Goal: Task Accomplishment & Management: Use online tool/utility

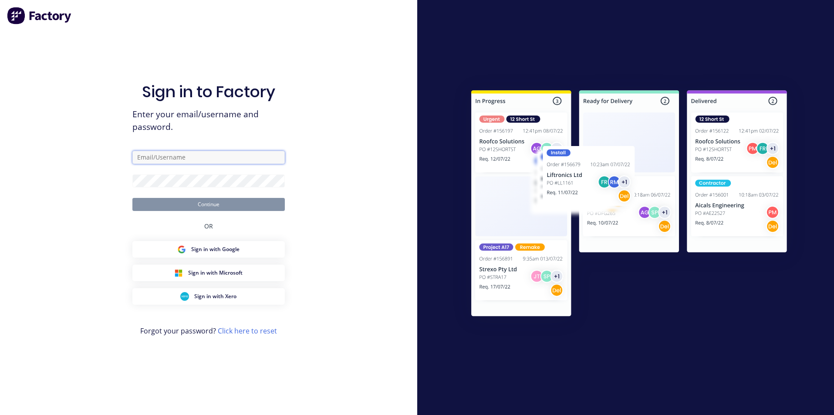
type input "[EMAIL_ADDRESS][DOMAIN_NAME]"
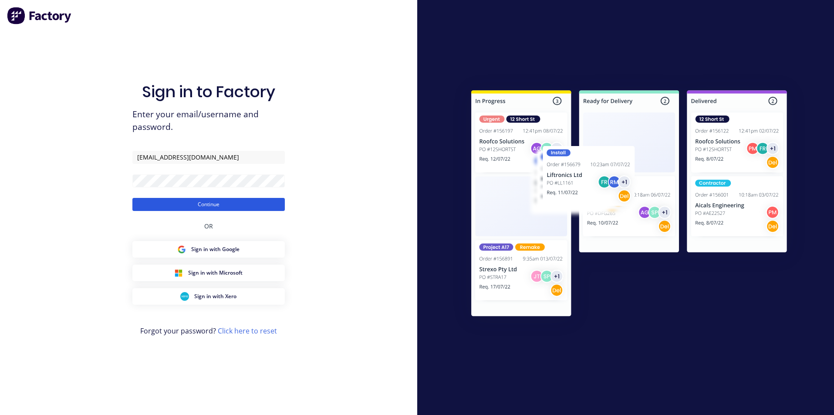
click at [231, 199] on button "Continue" at bounding box center [208, 204] width 152 height 13
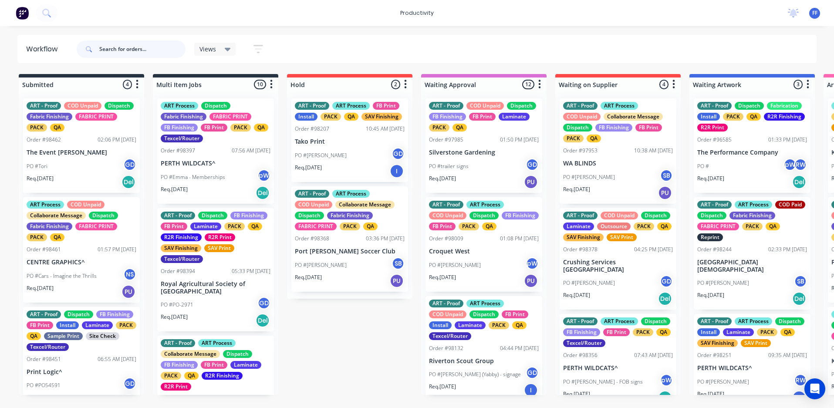
click at [169, 49] on input "text" at bounding box center [142, 48] width 86 height 17
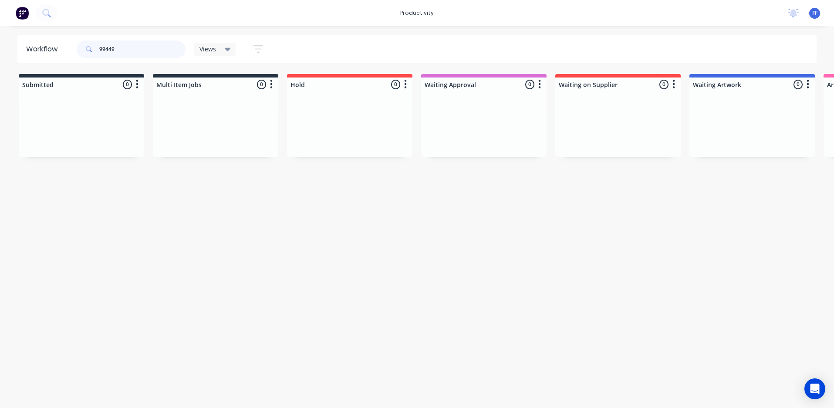
click at [102, 48] on input "99449" at bounding box center [142, 48] width 86 height 17
type input "98449"
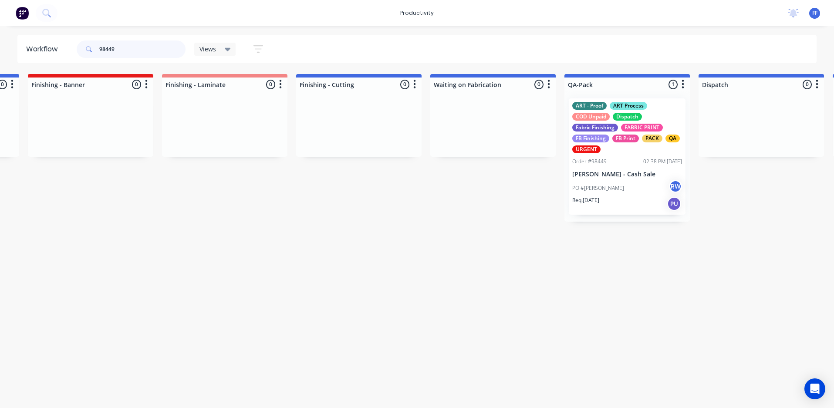
scroll to position [0, 1838]
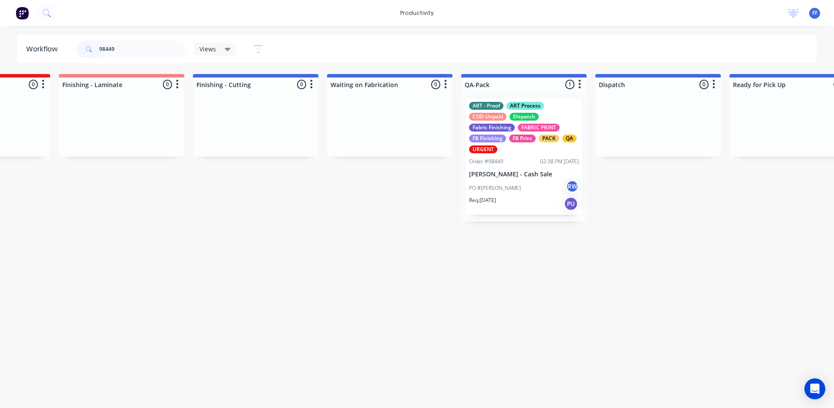
click at [557, 152] on div "ART - Proof ART Process COD Unpaid Dispatch Fabric Finishing FABRIC PRINT FB Fi…" at bounding box center [524, 127] width 110 height 51
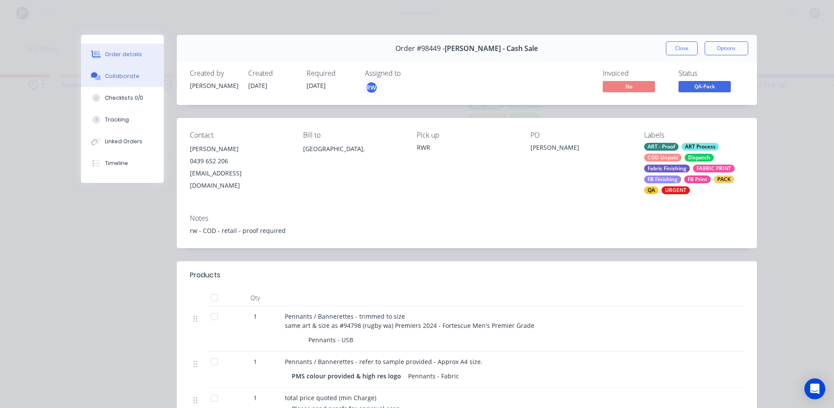
click at [126, 79] on div "Collaborate" at bounding box center [122, 76] width 34 height 8
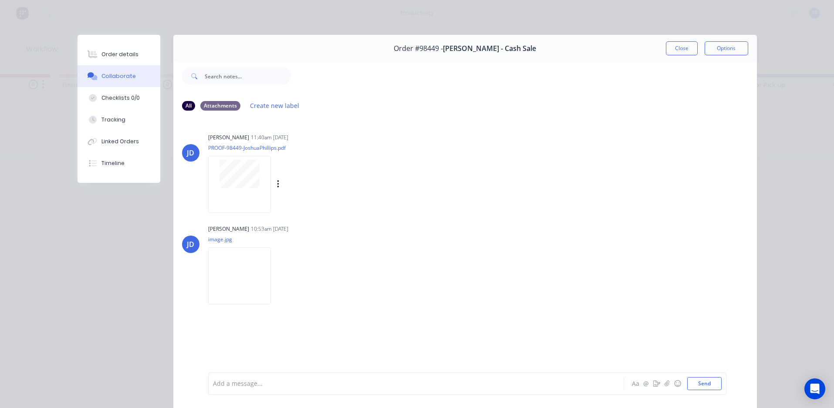
click at [237, 195] on div at bounding box center [239, 184] width 63 height 57
drag, startPoint x: 679, startPoint y: 52, endPoint x: 732, endPoint y: 25, distance: 59.8
click at [679, 50] on button "Close" at bounding box center [682, 48] width 32 height 14
